Goal: Use online tool/utility

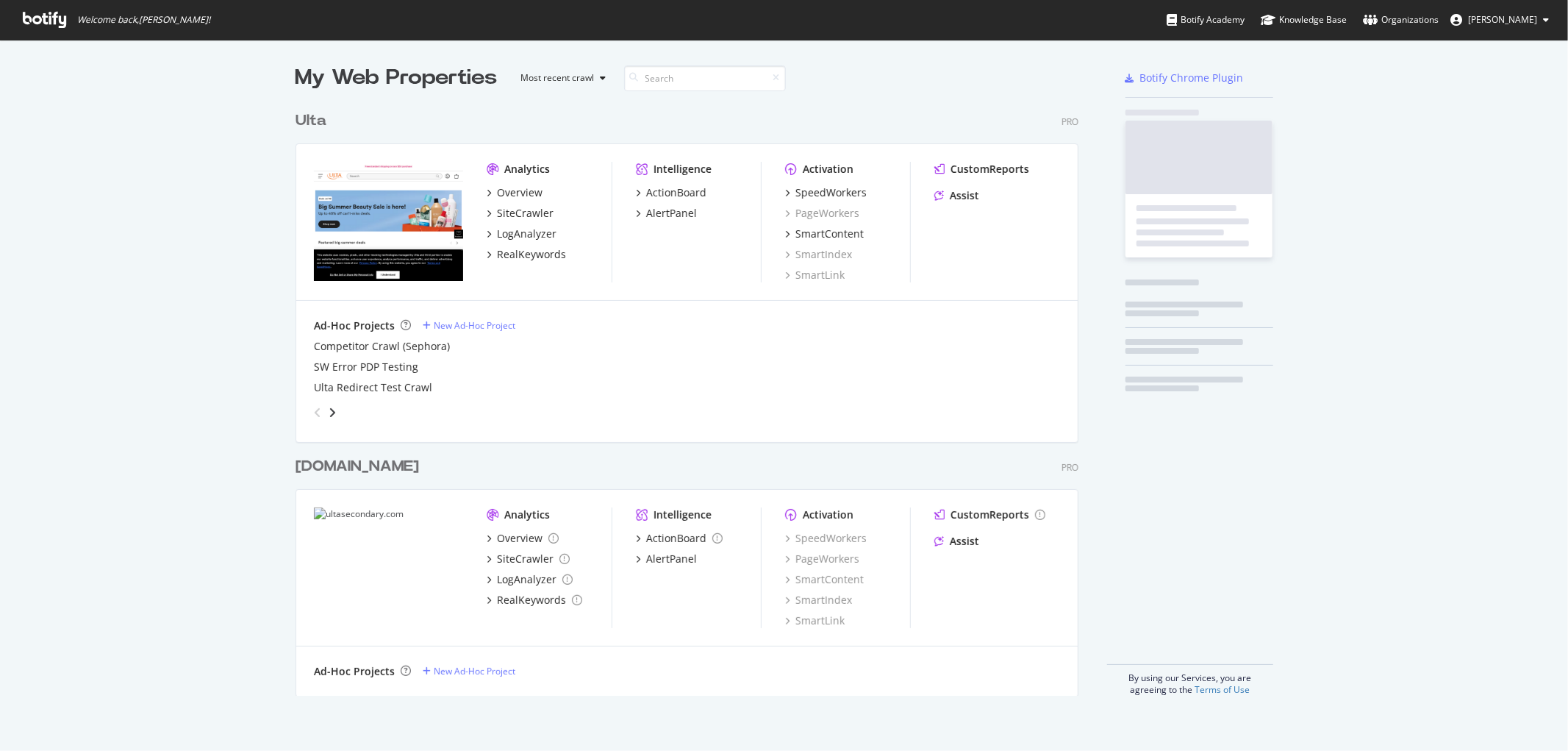
scroll to position [738, 1544]
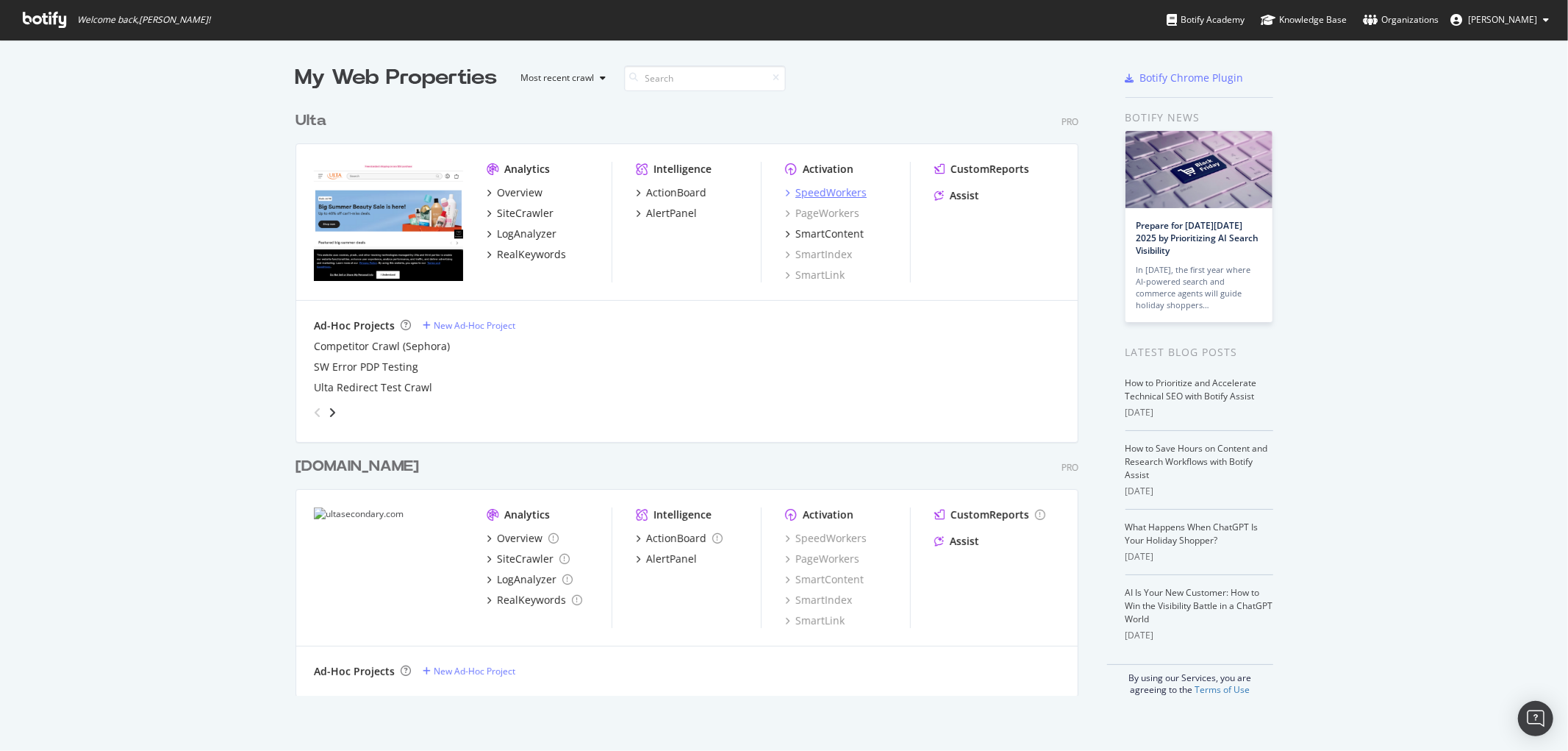
click at [832, 193] on div "SpeedWorkers" at bounding box center [831, 192] width 71 height 14
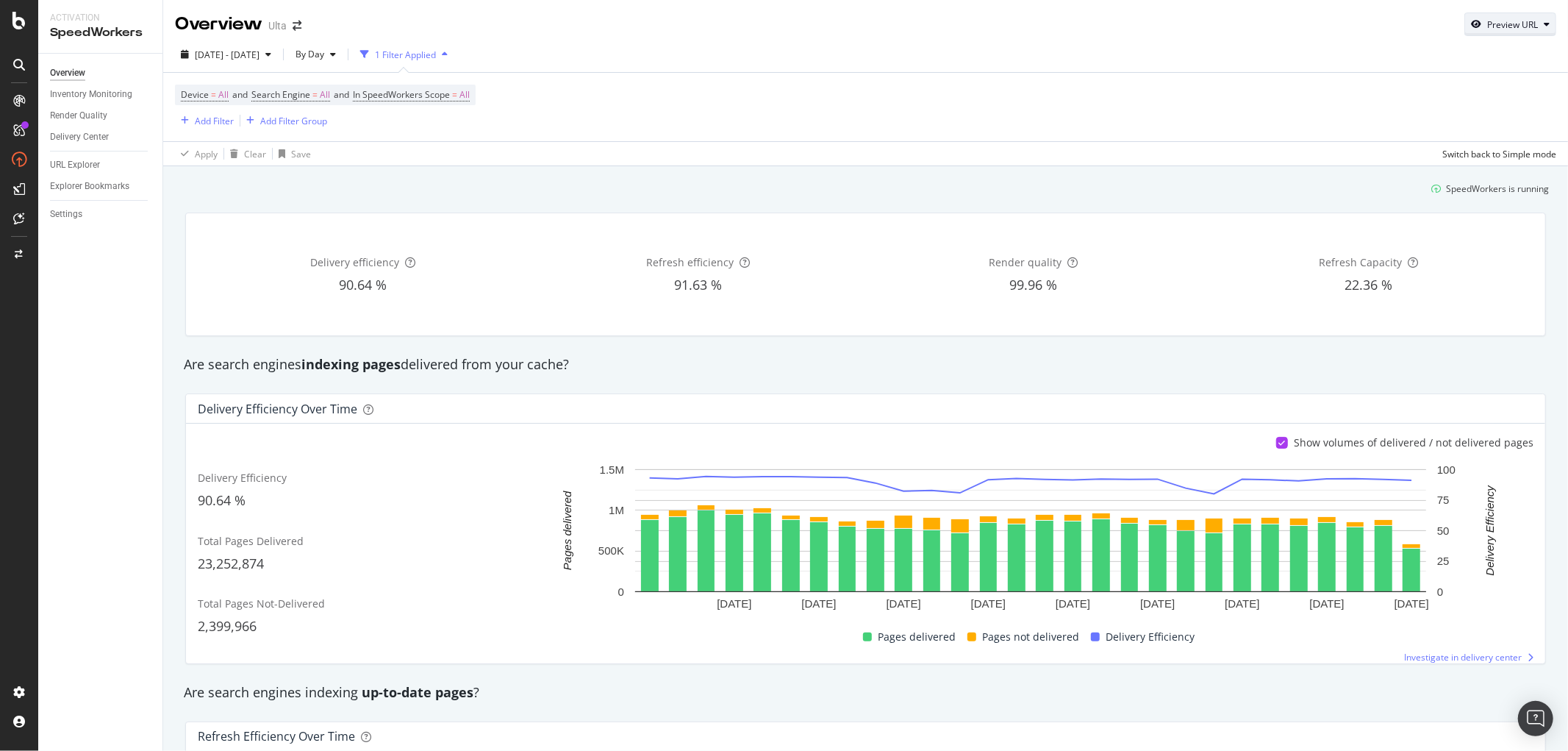
click at [1495, 30] on div "Preview URL" at bounding box center [1512, 24] width 51 height 13
click at [1431, 90] on input "url" at bounding box center [1453, 92] width 160 height 25
paste input "[URL][DOMAIN_NAME]"
type input "[URL][DOMAIN_NAME]"
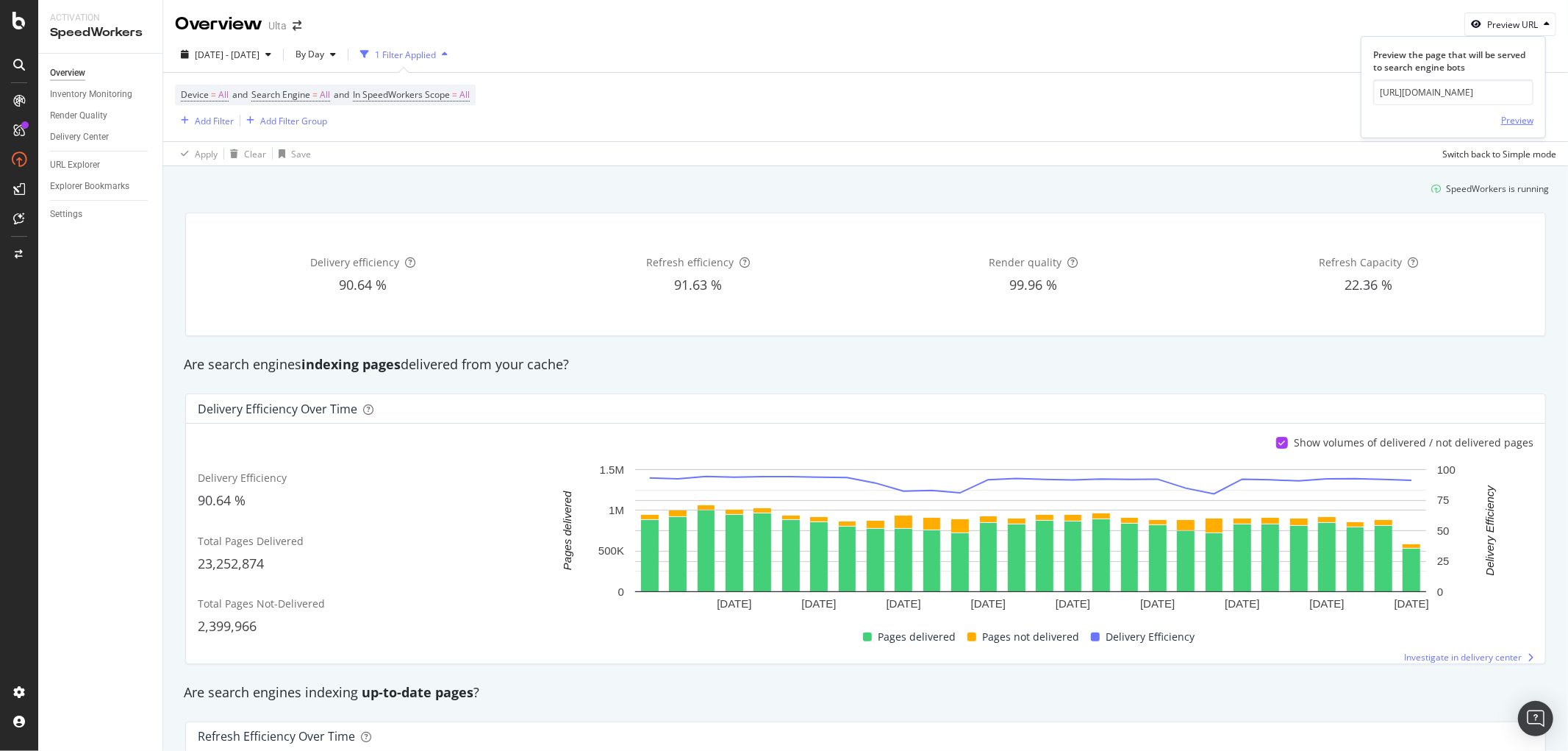
click at [1517, 122] on div "Preview" at bounding box center [1517, 120] width 32 height 13
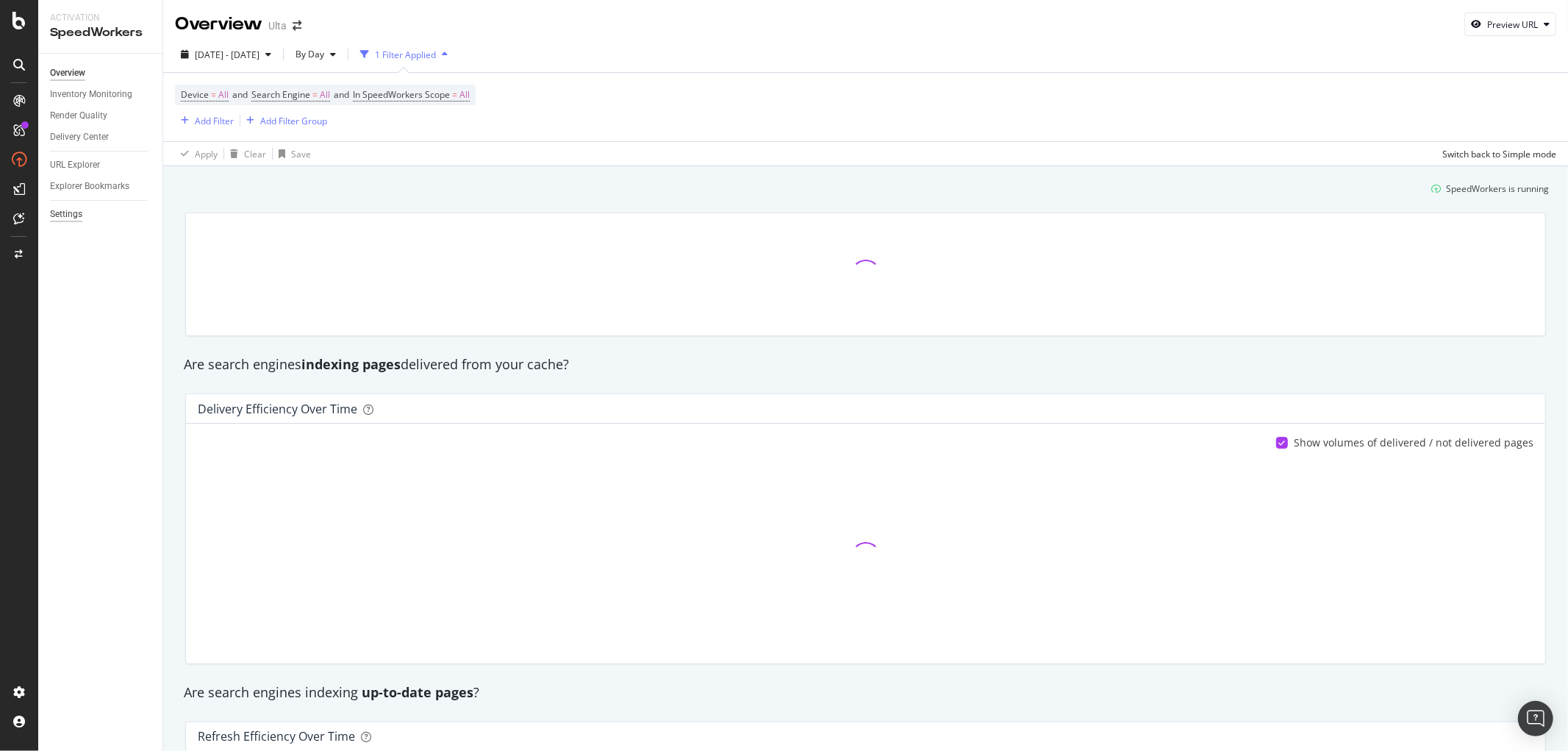
click at [78, 209] on div "Settings" at bounding box center [66, 215] width 32 height 15
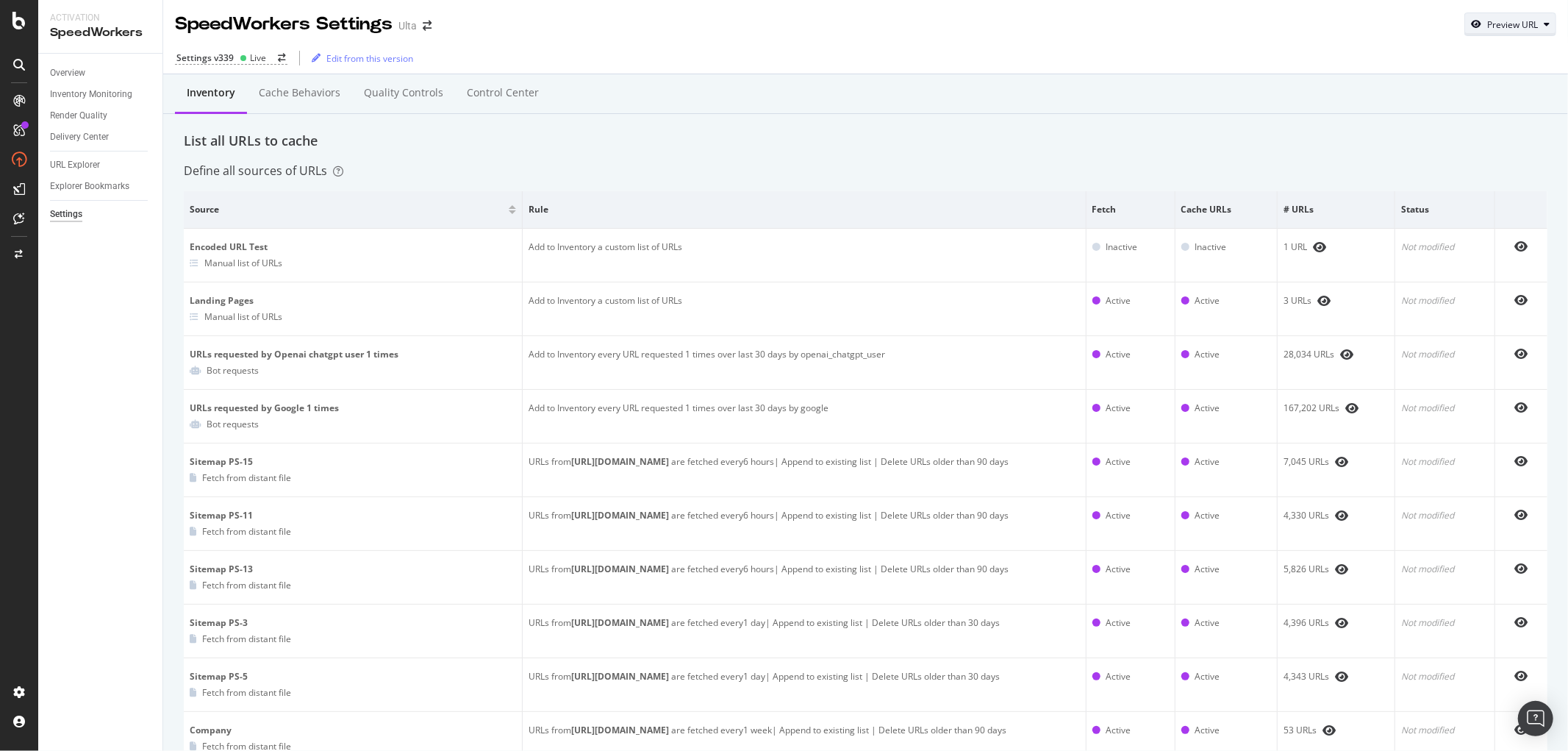
click at [1485, 16] on div "Preview URL" at bounding box center [1510, 24] width 90 height 20
click at [1419, 104] on input "url" at bounding box center [1453, 92] width 160 height 25
paste input "[URL][DOMAIN_NAME]"
type input "[URL][DOMAIN_NAME]"
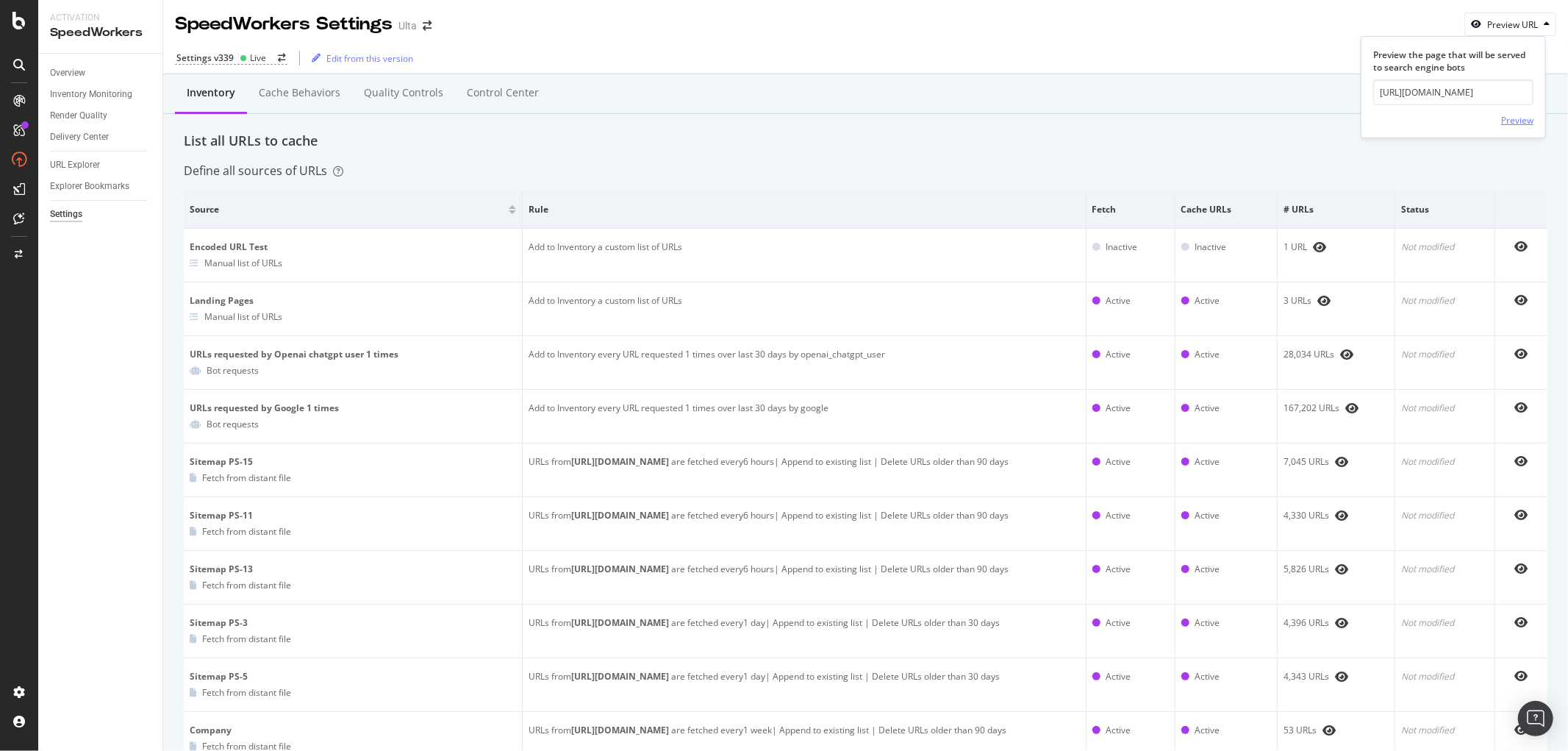
click at [1511, 117] on div "Preview" at bounding box center [1517, 120] width 32 height 13
click at [1500, 34] on button "Preview URL" at bounding box center [1510, 24] width 92 height 24
drag, startPoint x: 1472, startPoint y: 89, endPoint x: 1483, endPoint y: 99, distance: 14.9
click at [1471, 89] on input "url" at bounding box center [1453, 92] width 160 height 25
paste input "[URL][DOMAIN_NAME]"
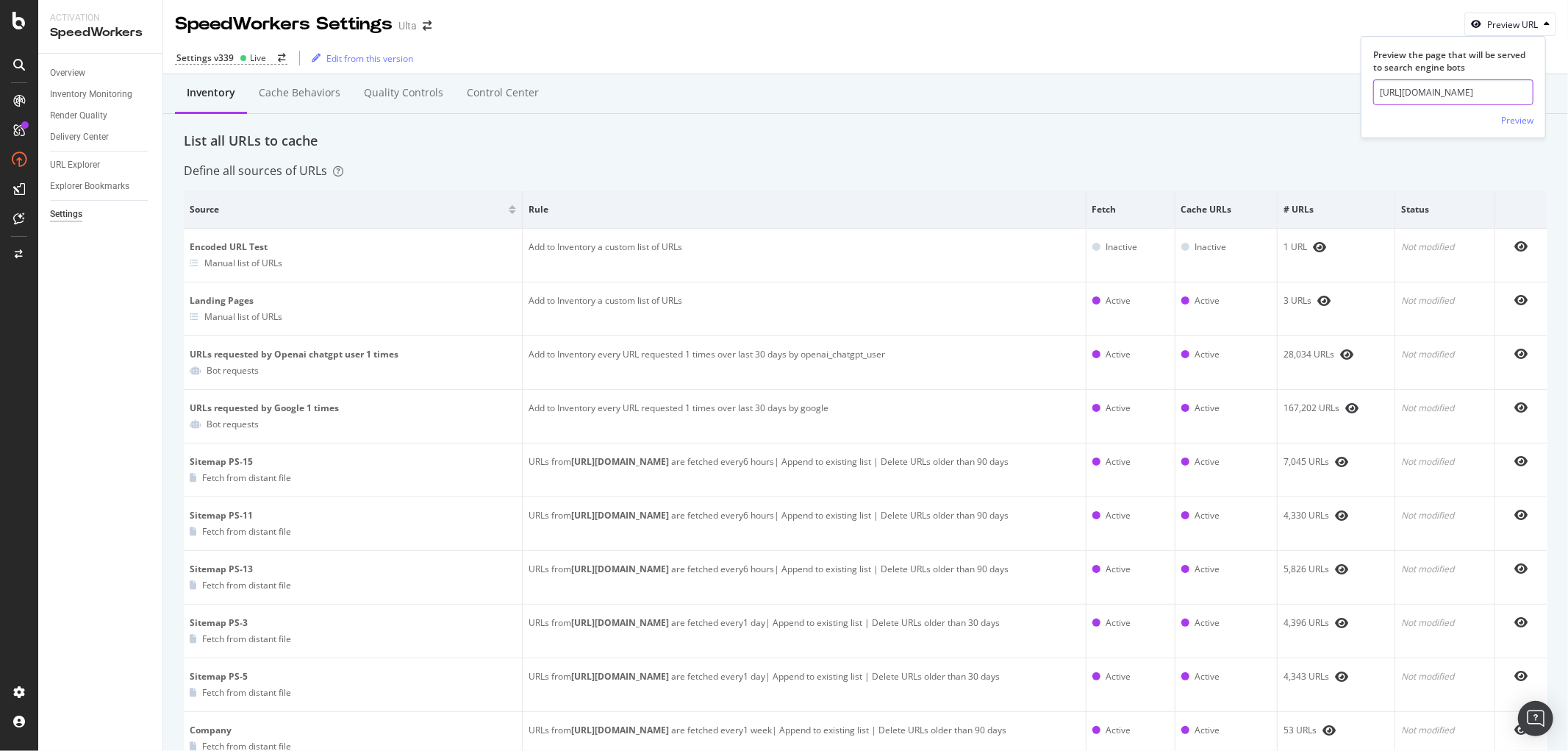
scroll to position [0, 83]
type input "[URL][DOMAIN_NAME]"
click at [1506, 121] on div "Preview" at bounding box center [1517, 120] width 32 height 13
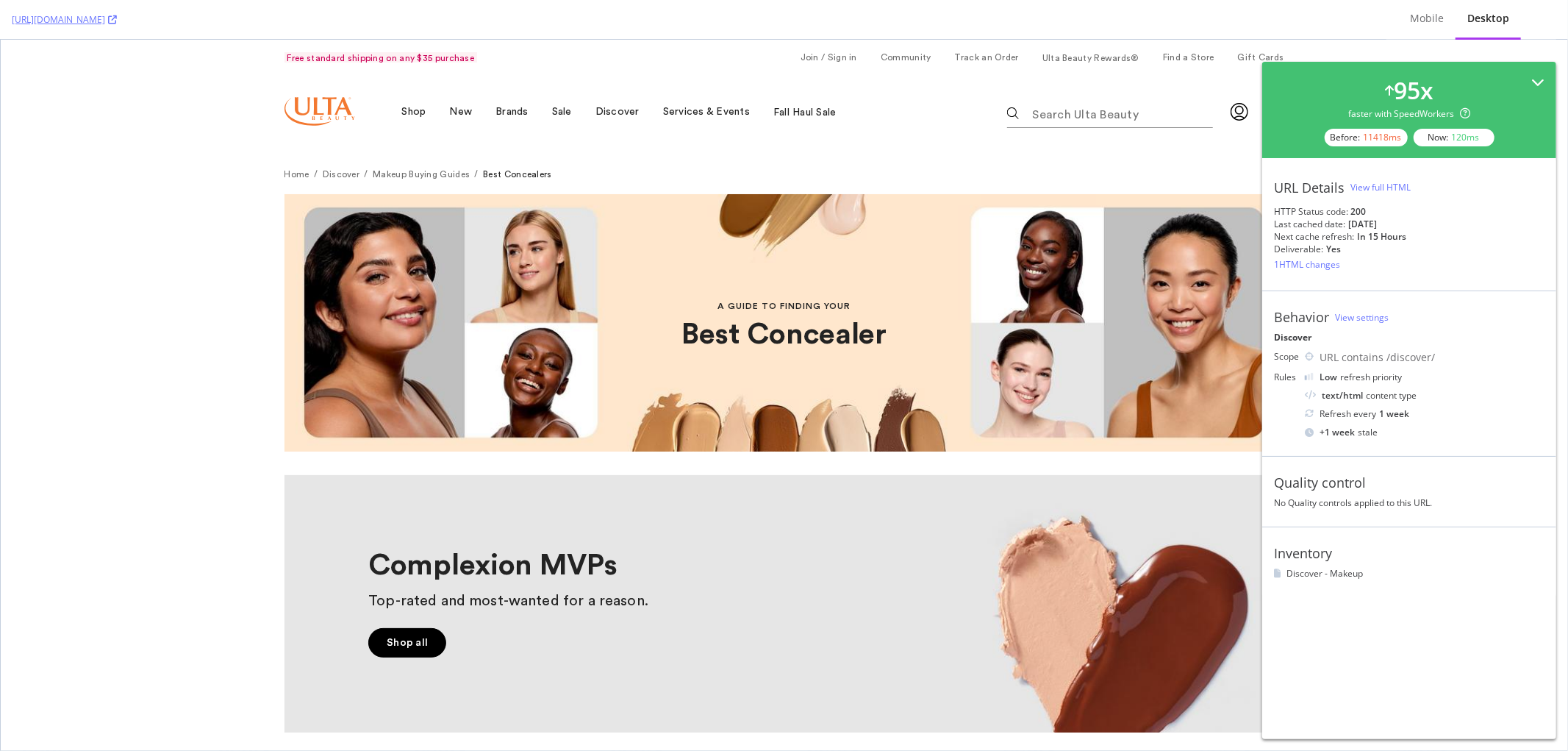
click at [1530, 79] on div "95 x faster with SpeedWorkers Before: 11418 ms Now: 120 ms" at bounding box center [1409, 110] width 270 height 73
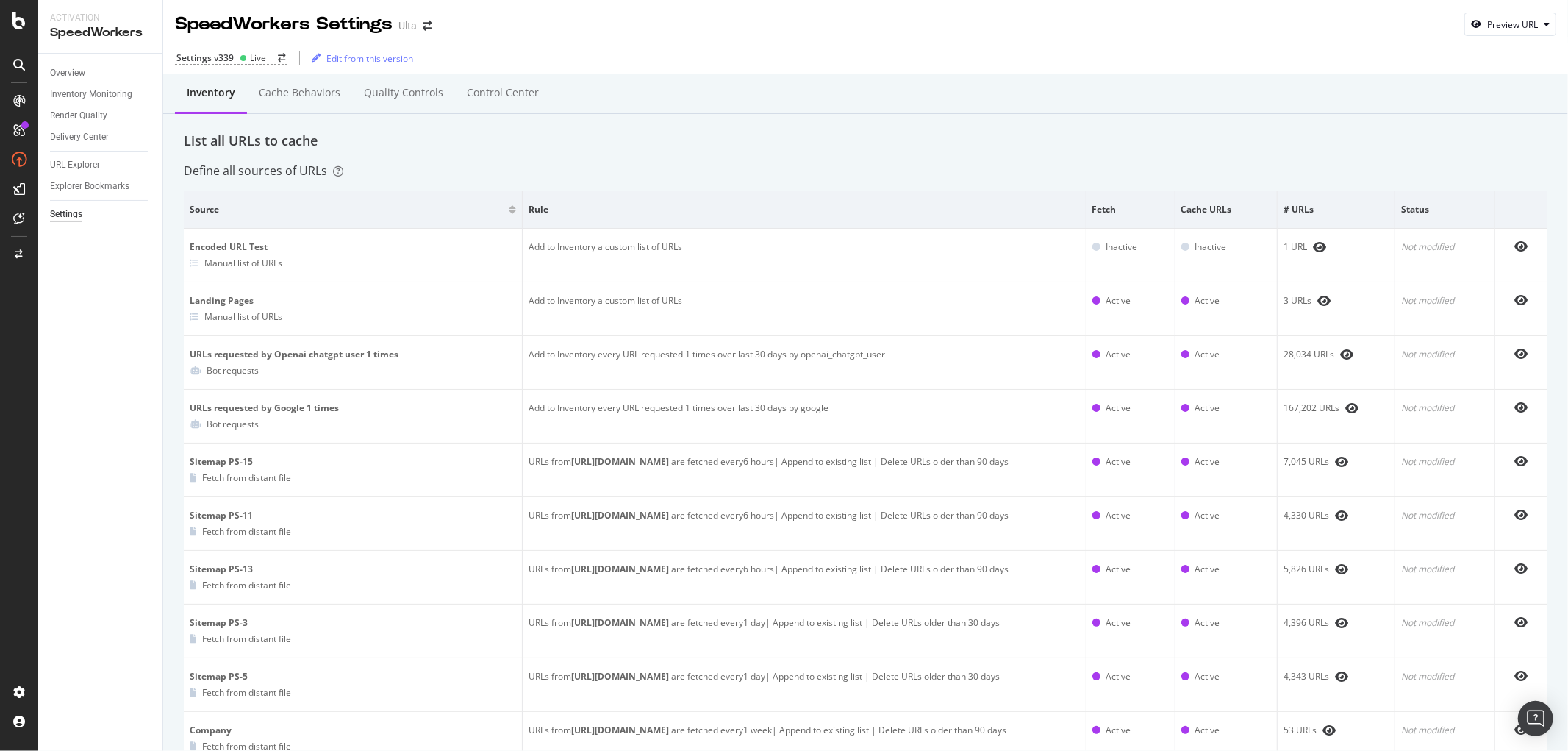
click at [1505, 9] on div "SpeedWorkers Settings Ulta Preview URL" at bounding box center [865, 19] width 1405 height 37
click at [1506, 25] on div "Preview URL" at bounding box center [1512, 24] width 51 height 13
click at [1471, 90] on input "url" at bounding box center [1453, 92] width 160 height 25
paste input "[URL][DOMAIN_NAME]"
type input "[URL][DOMAIN_NAME]"
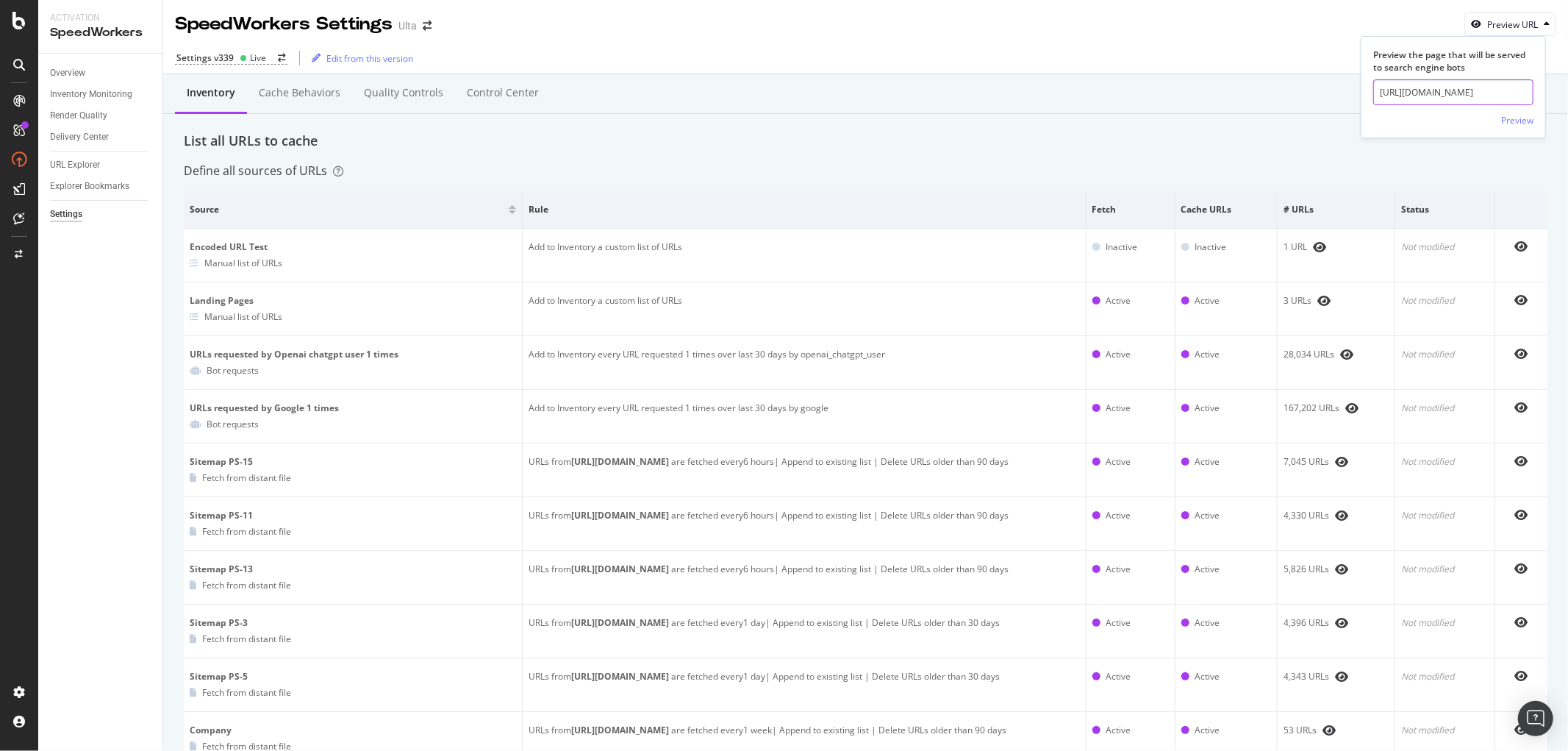
scroll to position [0, 89]
click button "Preview" at bounding box center [1517, 120] width 32 height 24
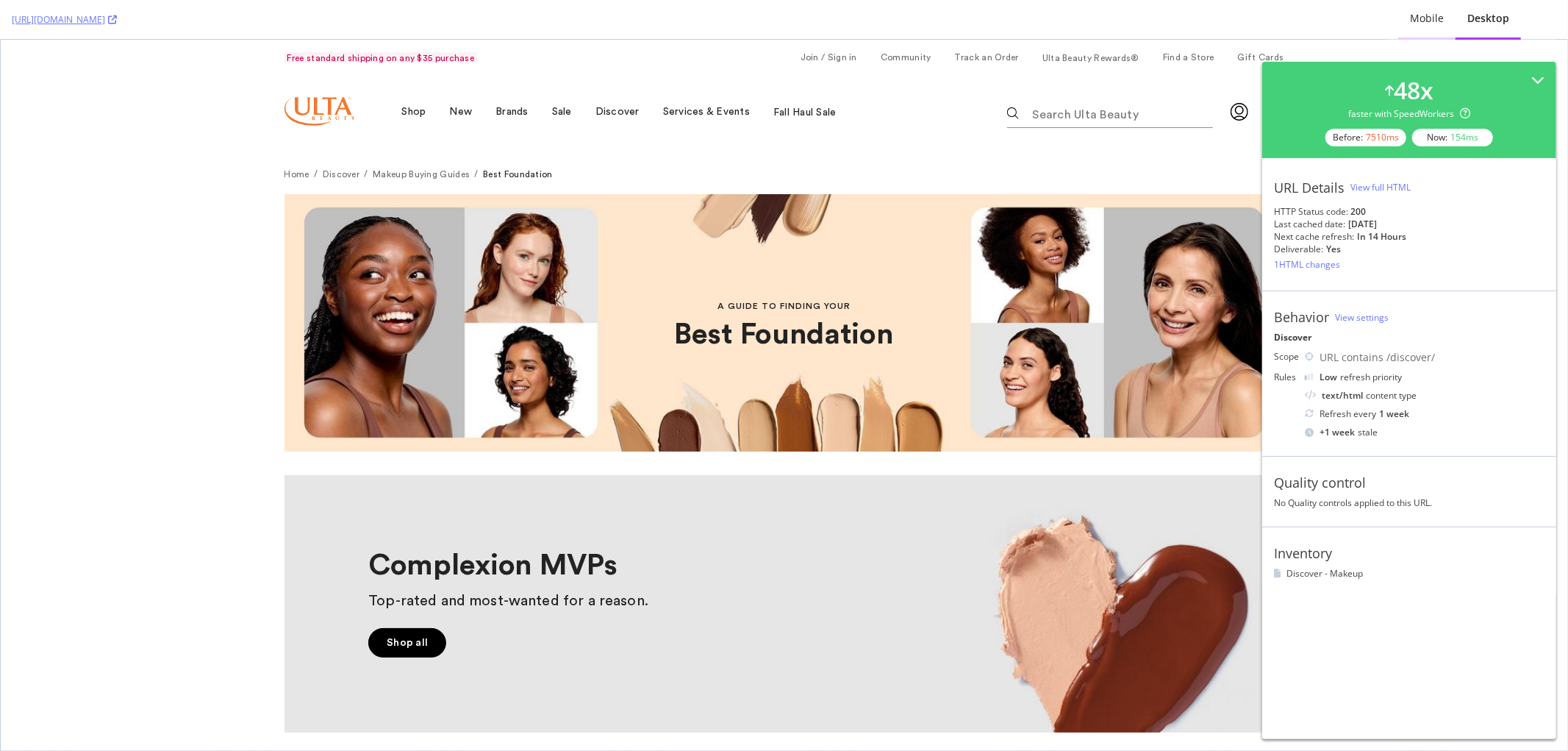
click at [1424, 17] on div "Mobile" at bounding box center [1427, 18] width 34 height 14
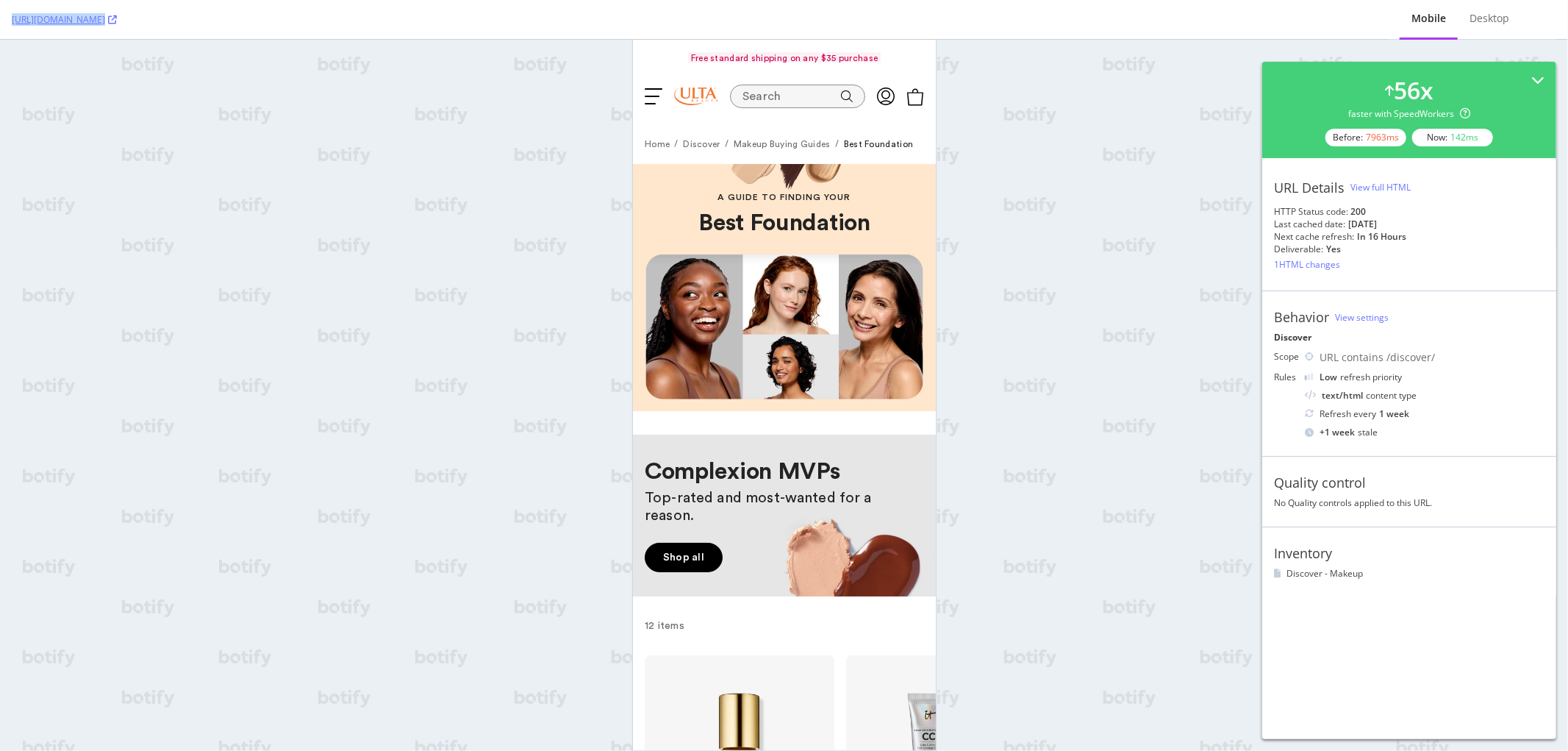
drag, startPoint x: 309, startPoint y: 22, endPoint x: 8, endPoint y: 22, distance: 301.0
click at [8, 22] on div "[URL][DOMAIN_NAME] Mobile Desktop" at bounding box center [784, 19] width 1568 height 40
copy link "[URL][DOMAIN_NAME]"
drag, startPoint x: 1017, startPoint y: 226, endPoint x: 271, endPoint y: 66, distance: 763.0
click at [1017, 226] on div "[URL][DOMAIN_NAME] Mobile Desktop 56 x faster with SpeedWorkers Before: 7963 ms…" at bounding box center [784, 375] width 1568 height 751
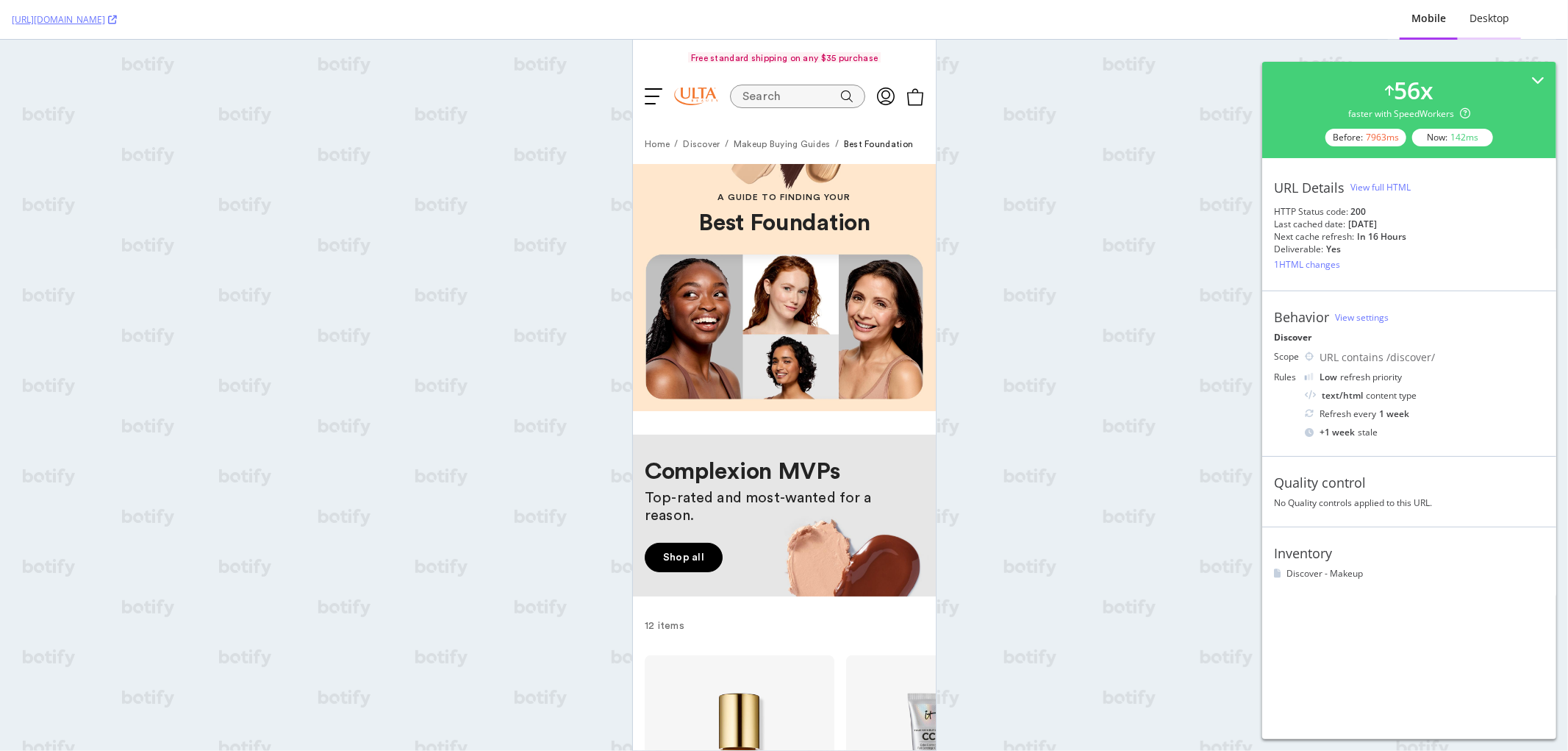
click at [1474, 14] on div "Desktop" at bounding box center [1489, 18] width 40 height 14
